Goal: Task Accomplishment & Management: Use online tool/utility

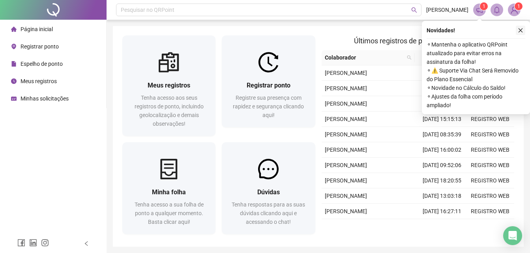
click at [521, 30] on icon "close" at bounding box center [521, 30] width 4 height 4
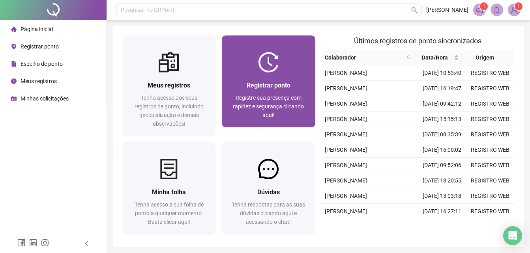
click at [291, 57] on div at bounding box center [268, 62] width 93 height 21
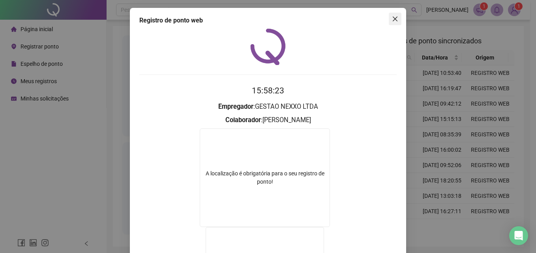
click at [395, 17] on icon "close" at bounding box center [395, 19] width 6 height 6
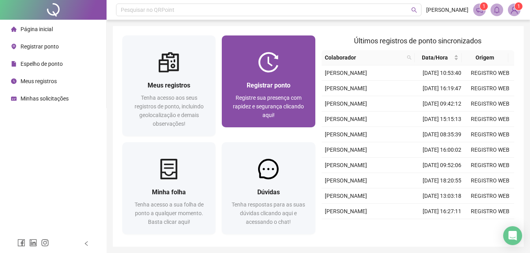
click at [295, 71] on div at bounding box center [268, 62] width 93 height 21
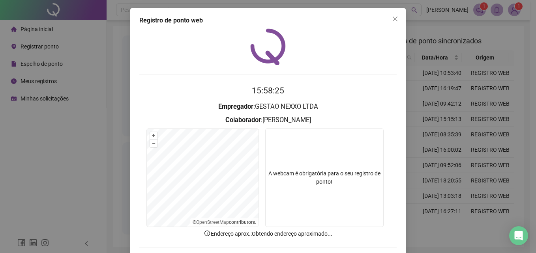
scroll to position [38, 0]
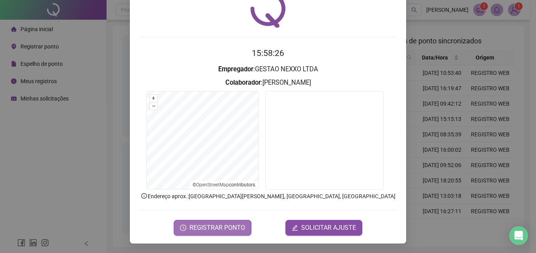
click at [211, 222] on button "REGISTRAR PONTO" at bounding box center [213, 228] width 78 height 16
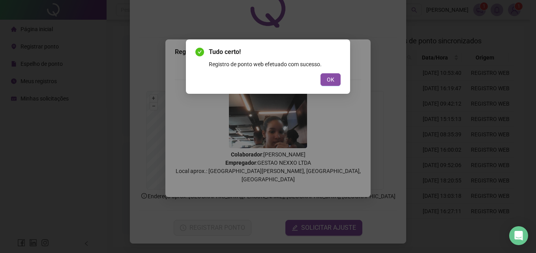
click at [327, 78] on span "OK" at bounding box center [331, 79] width 8 height 9
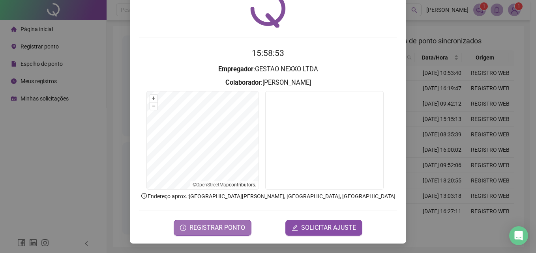
click at [207, 225] on span "REGISTRAR PONTO" at bounding box center [218, 227] width 56 height 9
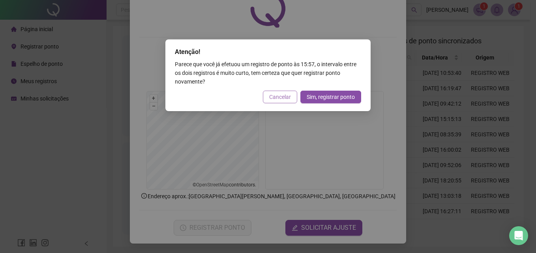
click at [284, 96] on span "Cancelar" at bounding box center [280, 97] width 22 height 9
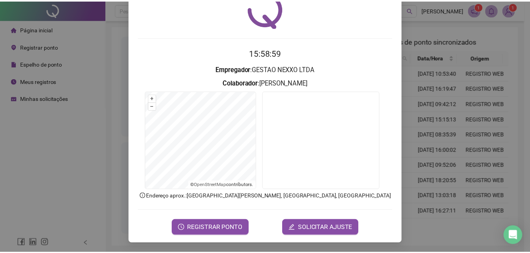
scroll to position [0, 0]
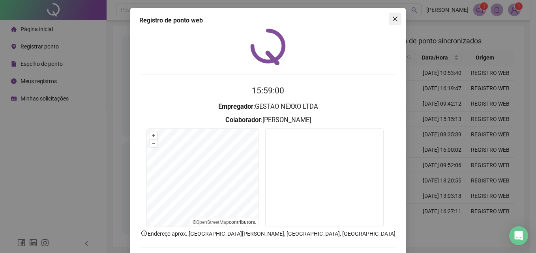
click at [392, 19] on icon "close" at bounding box center [395, 19] width 6 height 6
